Goal: Find contact information: Find contact information

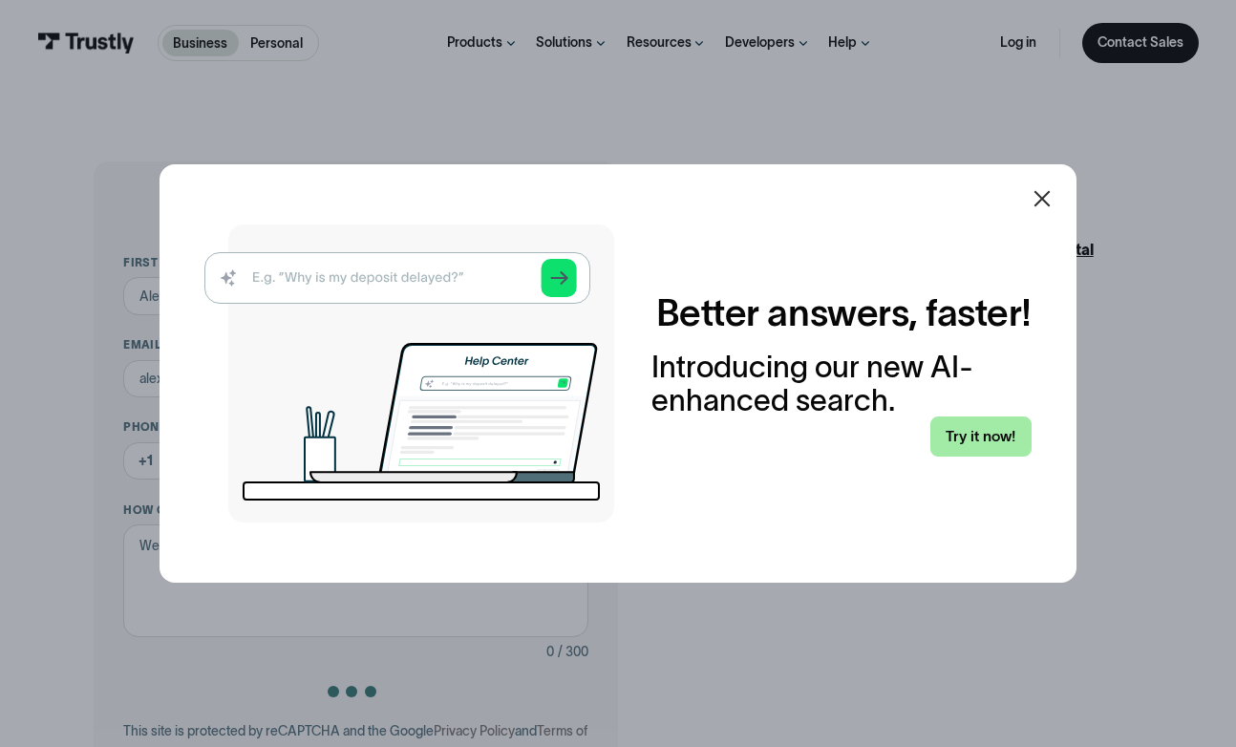
click at [982, 442] on link "Try it now!" at bounding box center [980, 435] width 101 height 39
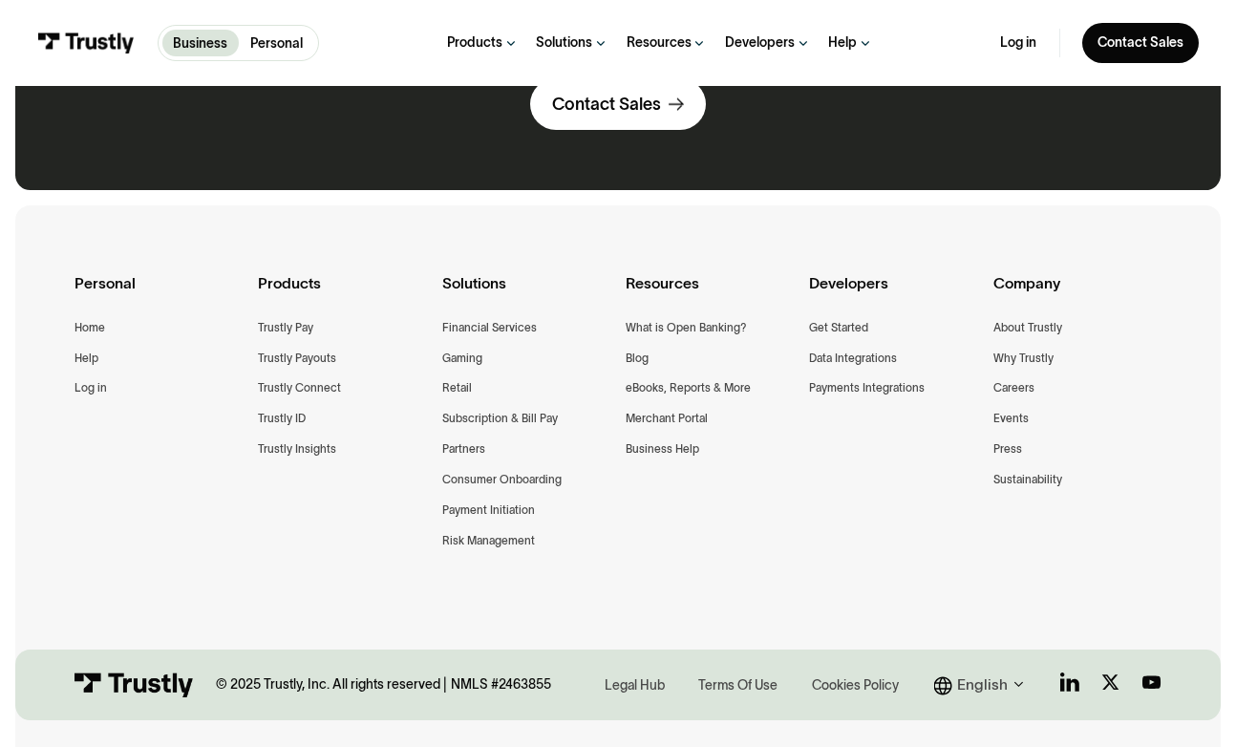
scroll to position [1256, 0]
